Goal: Check status: Check status

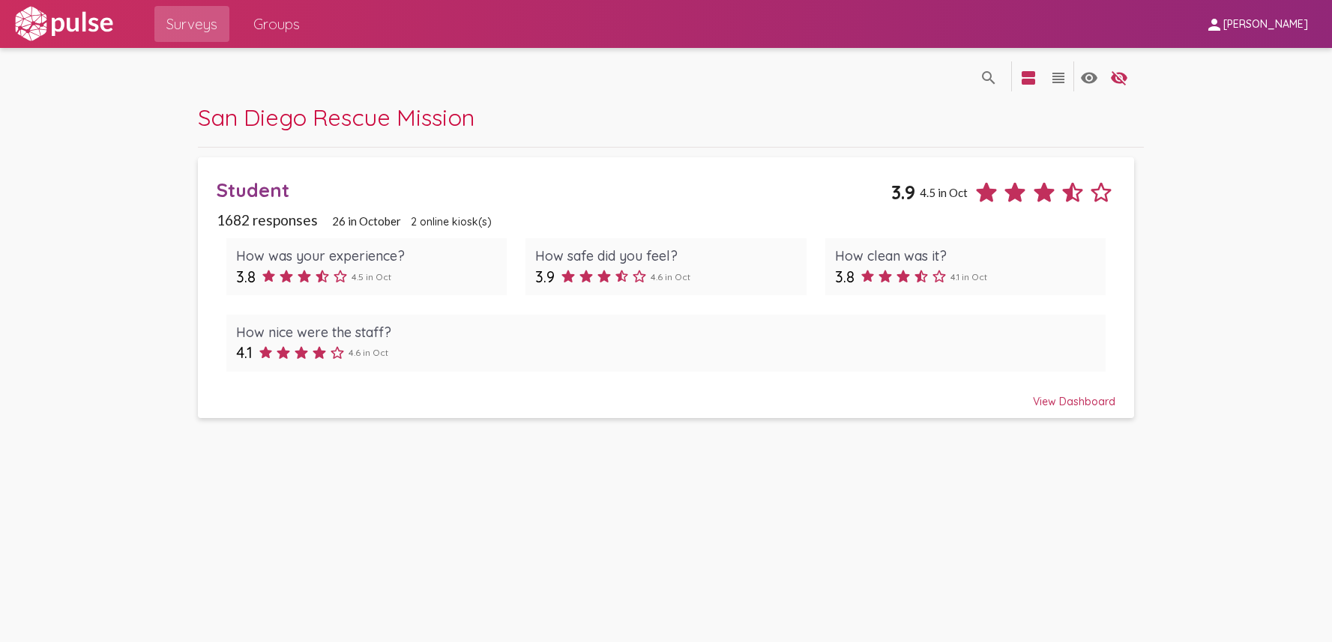
click at [1091, 390] on div "View Dashboard" at bounding box center [666, 395] width 898 height 27
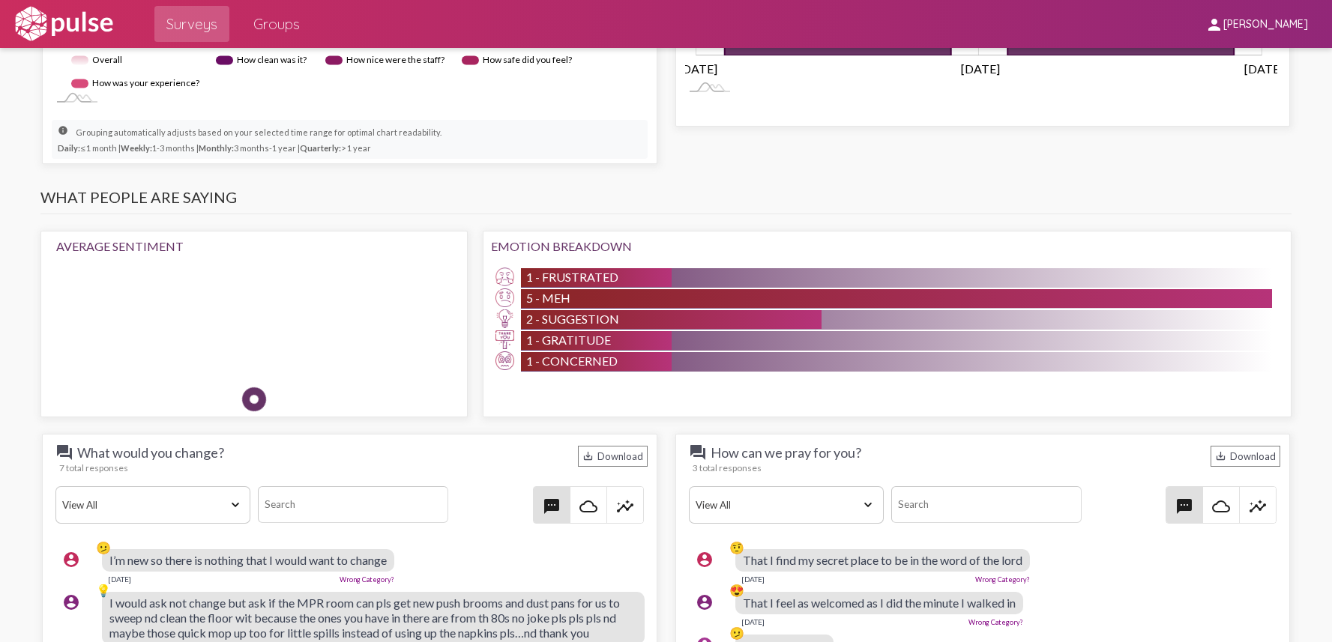
scroll to position [1124, 0]
